Goal: Transaction & Acquisition: Purchase product/service

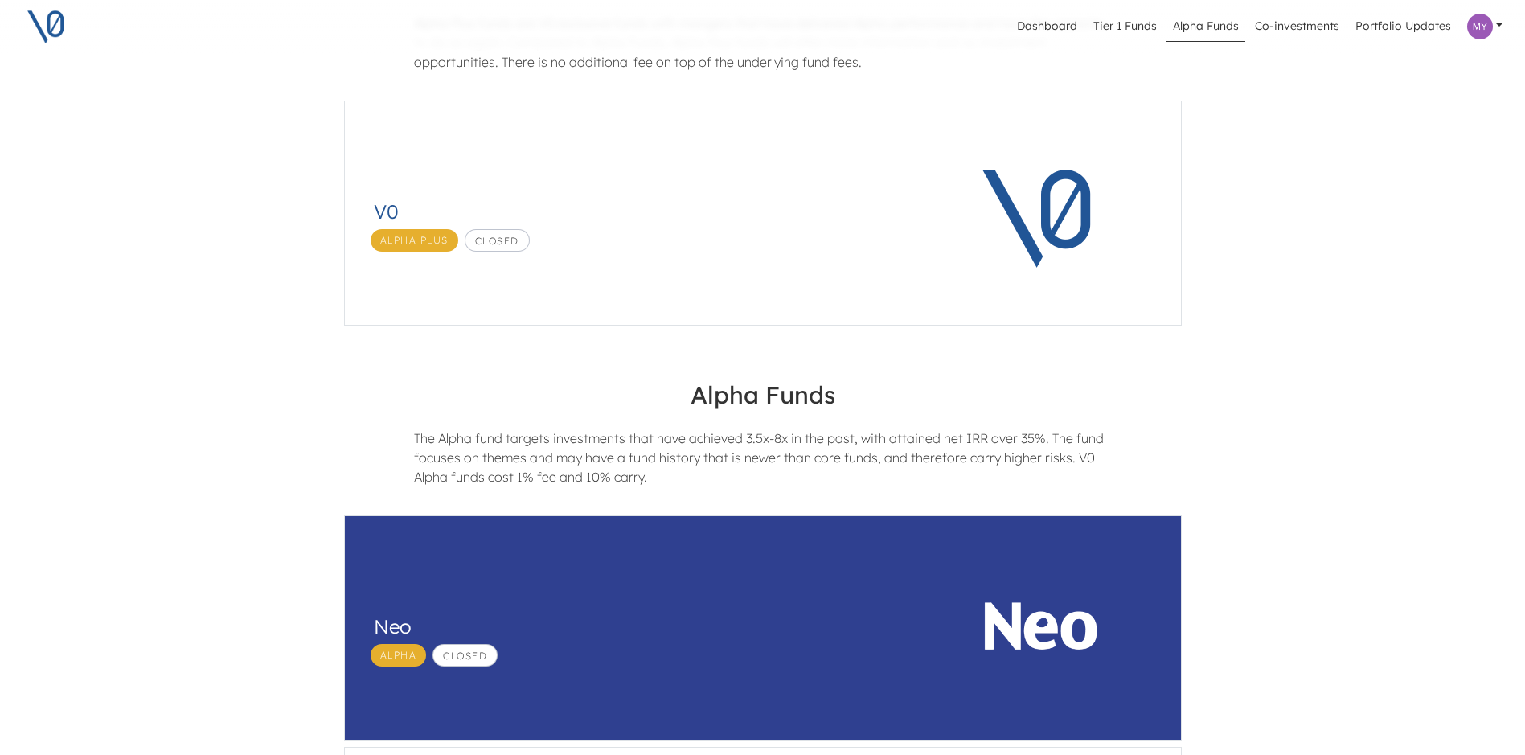
scroll to position [161, 0]
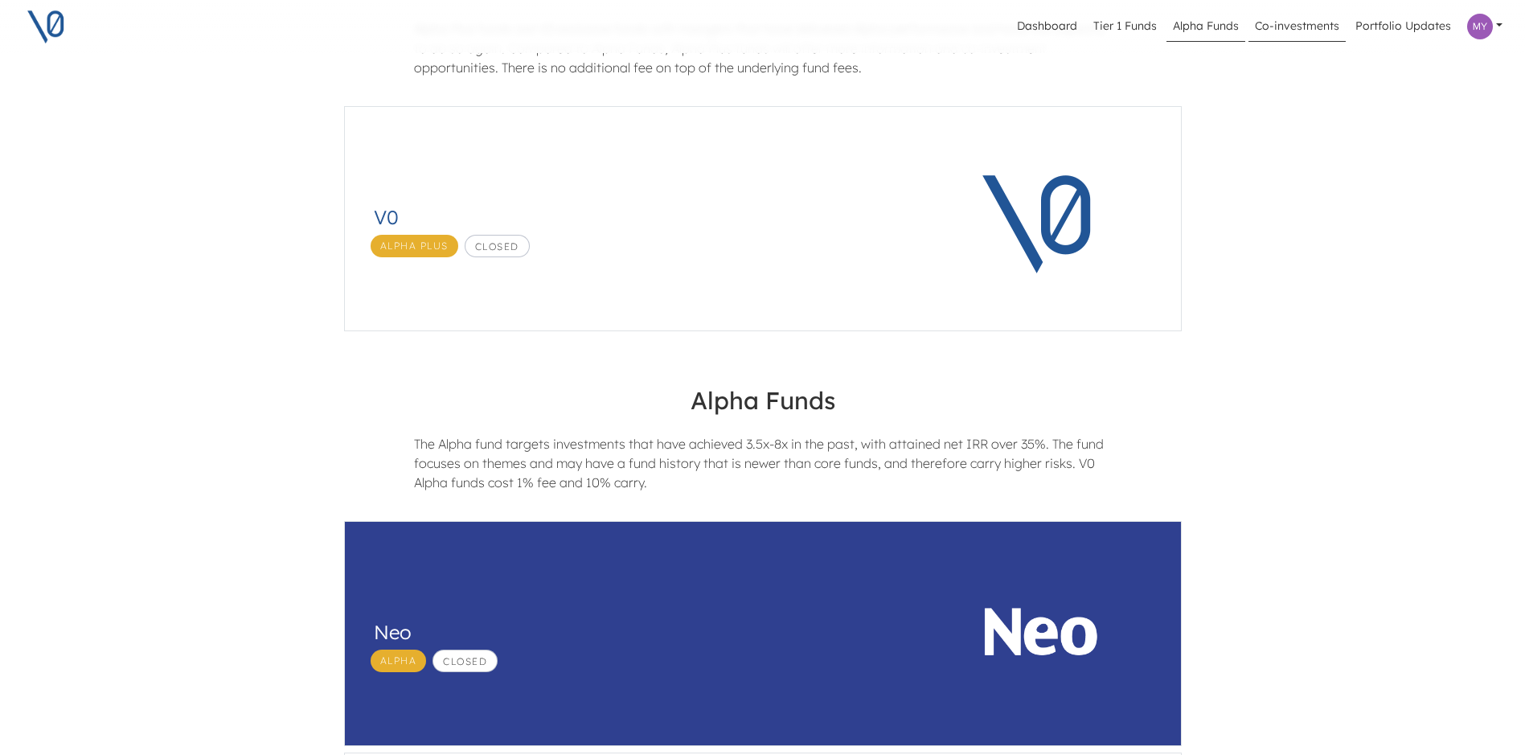
click at [1314, 21] on link "Co-investments" at bounding box center [1296, 26] width 97 height 31
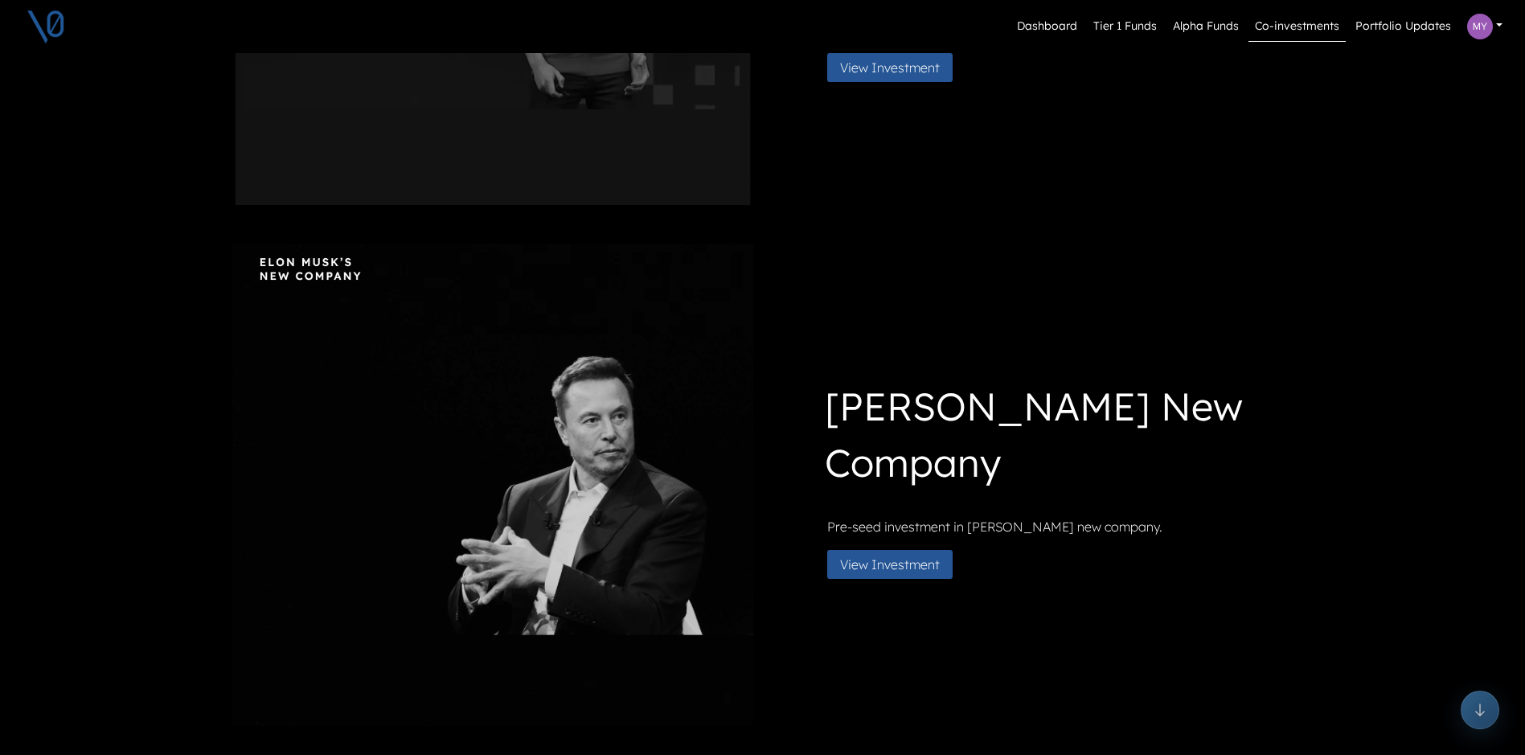
scroll to position [1071, 0]
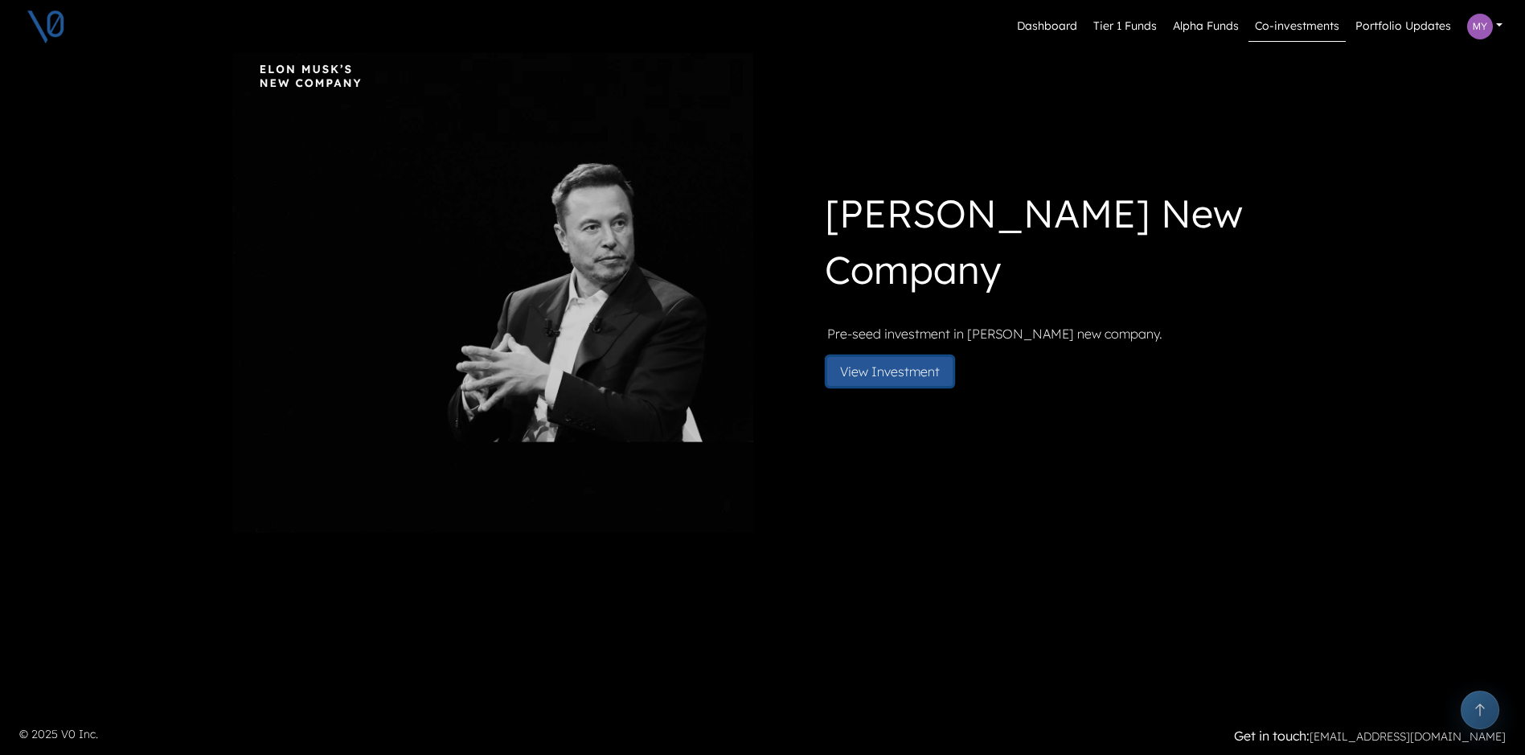
click at [936, 375] on button "View Investment" at bounding box center [889, 371] width 125 height 29
